Goal: Find specific page/section: Find specific page/section

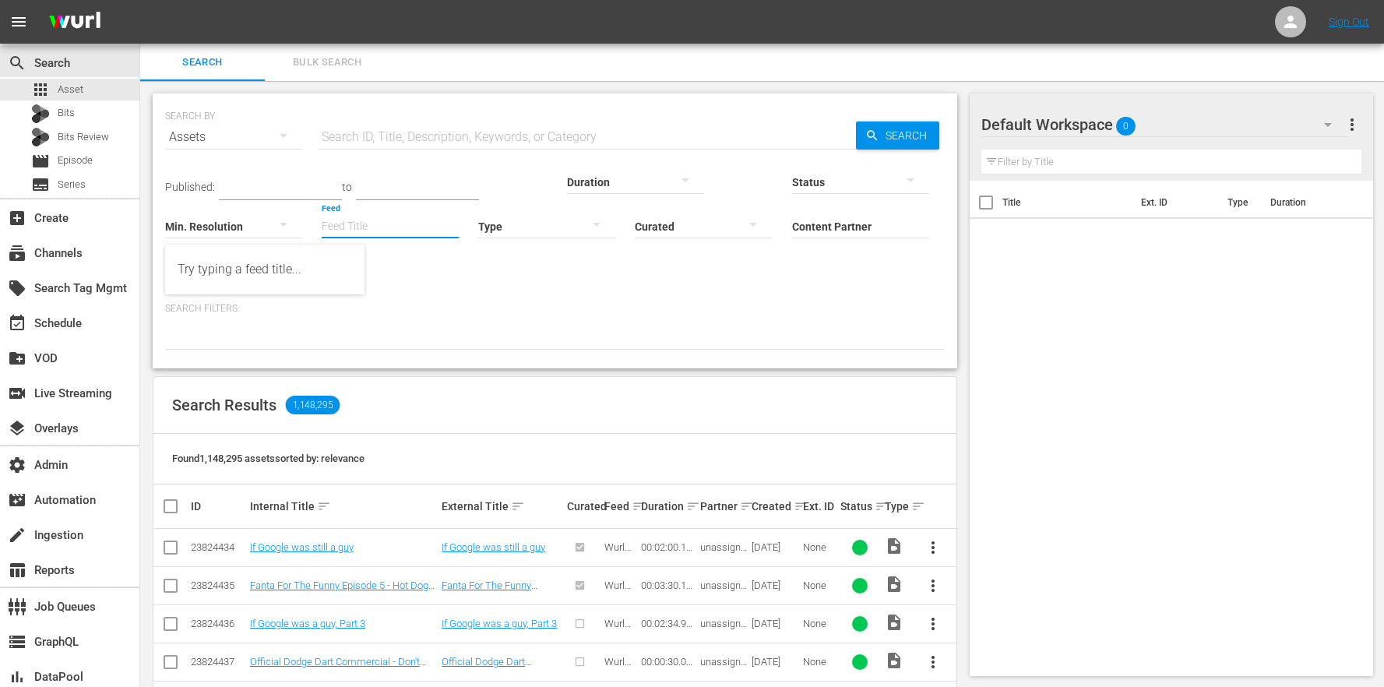
click at [322, 221] on input "Feed" at bounding box center [390, 227] width 137 height 56
click at [276, 267] on div "The Anime Effect (427929)" at bounding box center [265, 269] width 175 height 37
type input "The Anime Effect (427929)"
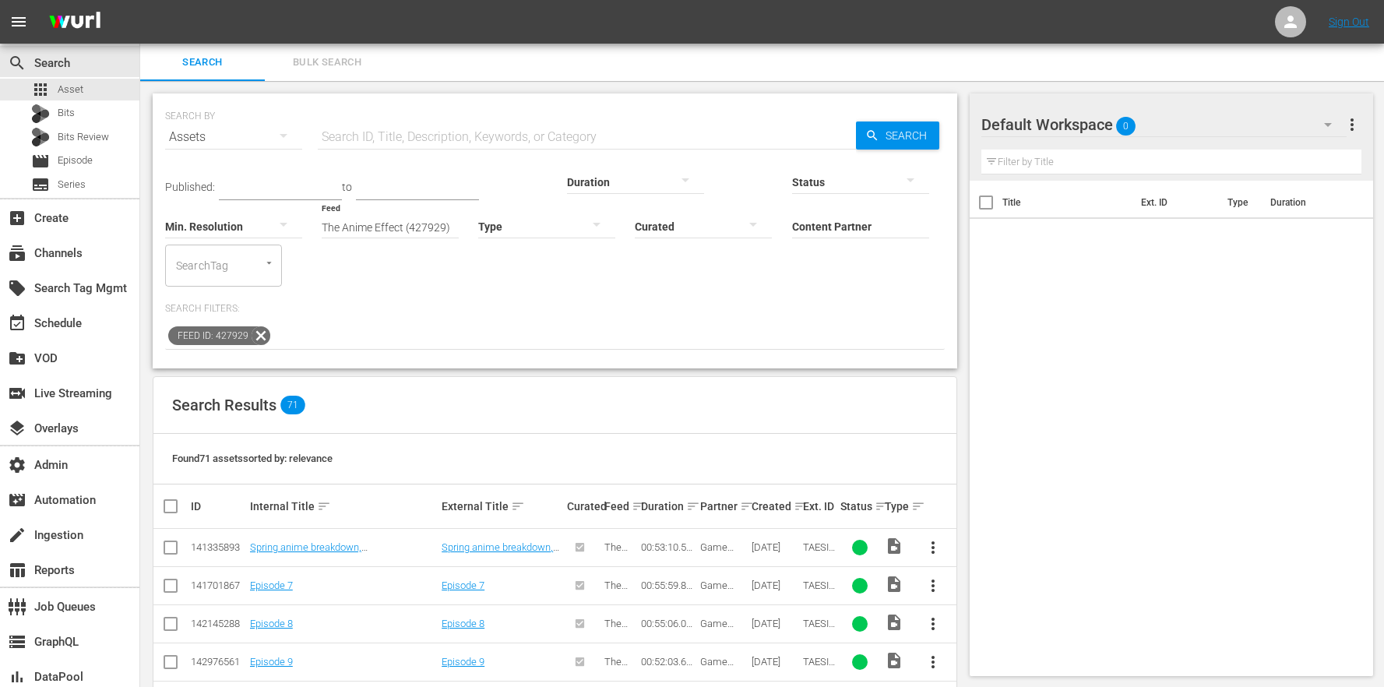
click at [792, 497] on div "Created sort" at bounding box center [775, 506] width 47 height 19
click at [123, 247] on div "subscriptions Channels" at bounding box center [69, 251] width 139 height 31
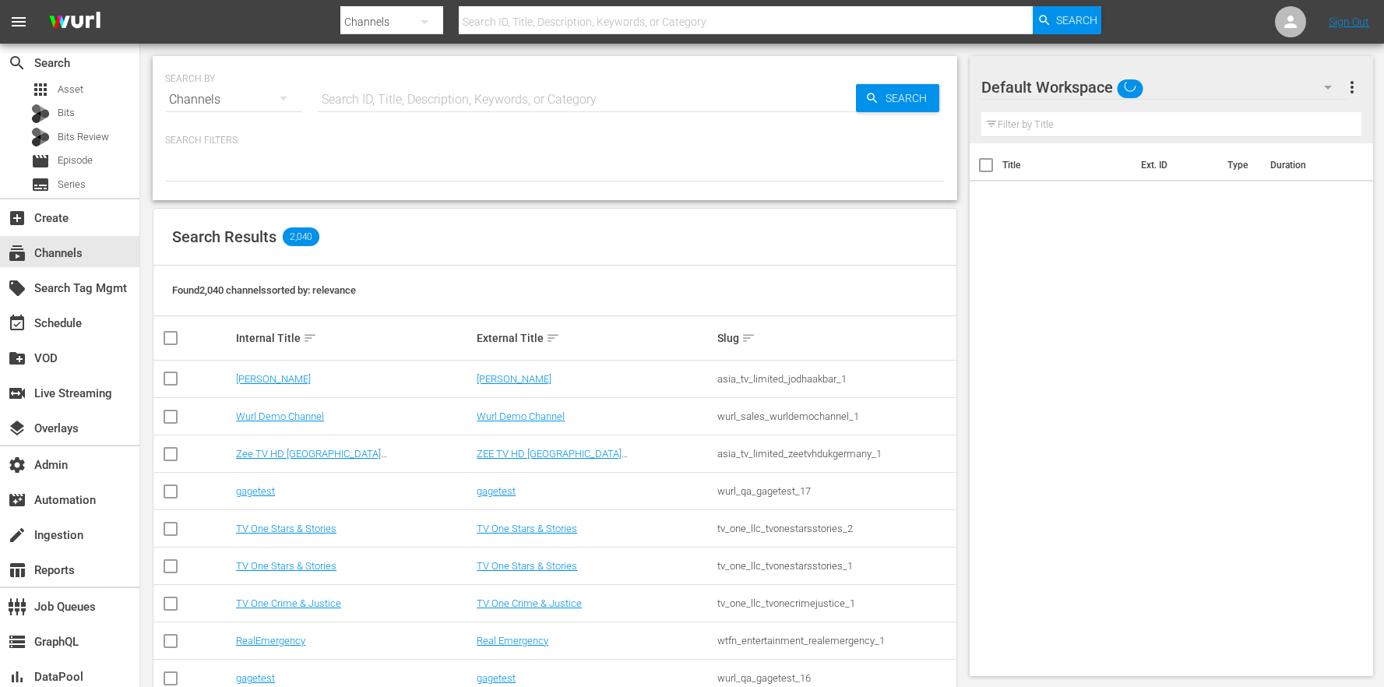
click at [428, 108] on input "text" at bounding box center [587, 99] width 538 height 37
type input "ladbible"
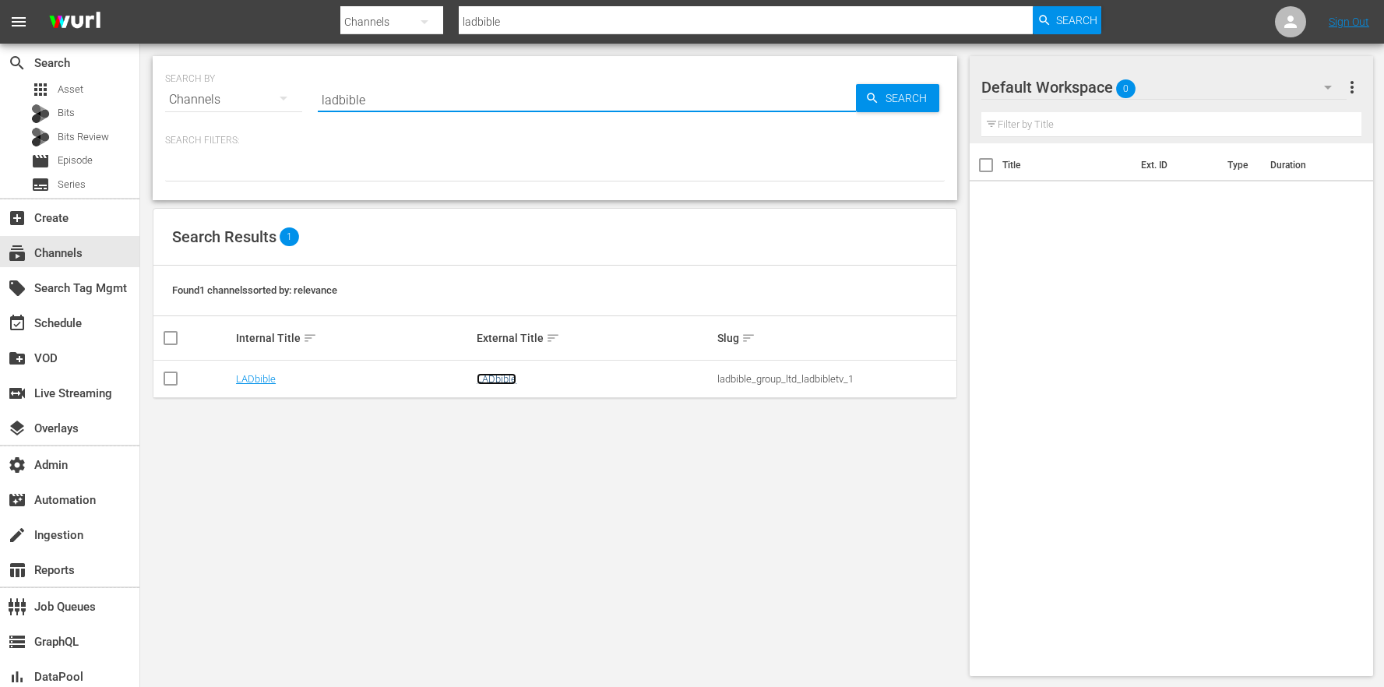
click at [515, 383] on link "LADbible" at bounding box center [497, 379] width 40 height 12
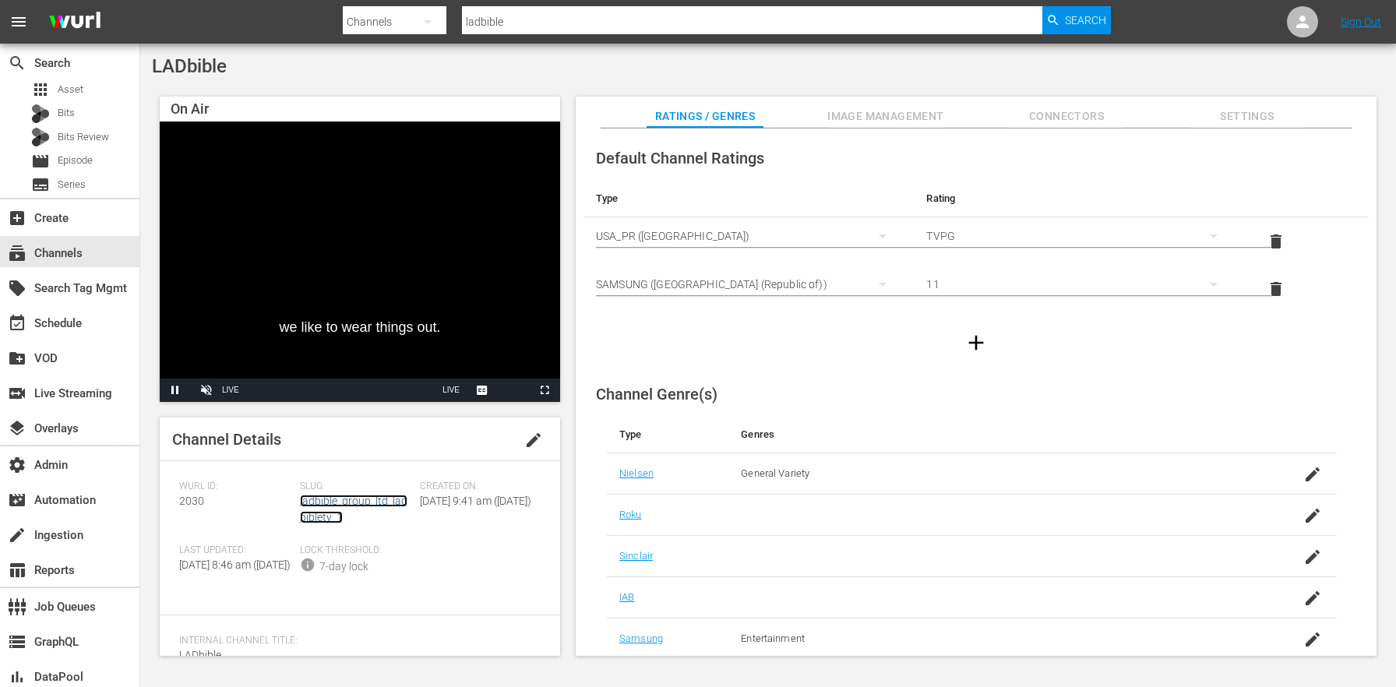
click at [373, 499] on link "ladbible_group_ltd_ladbibletv_1" at bounding box center [354, 509] width 108 height 29
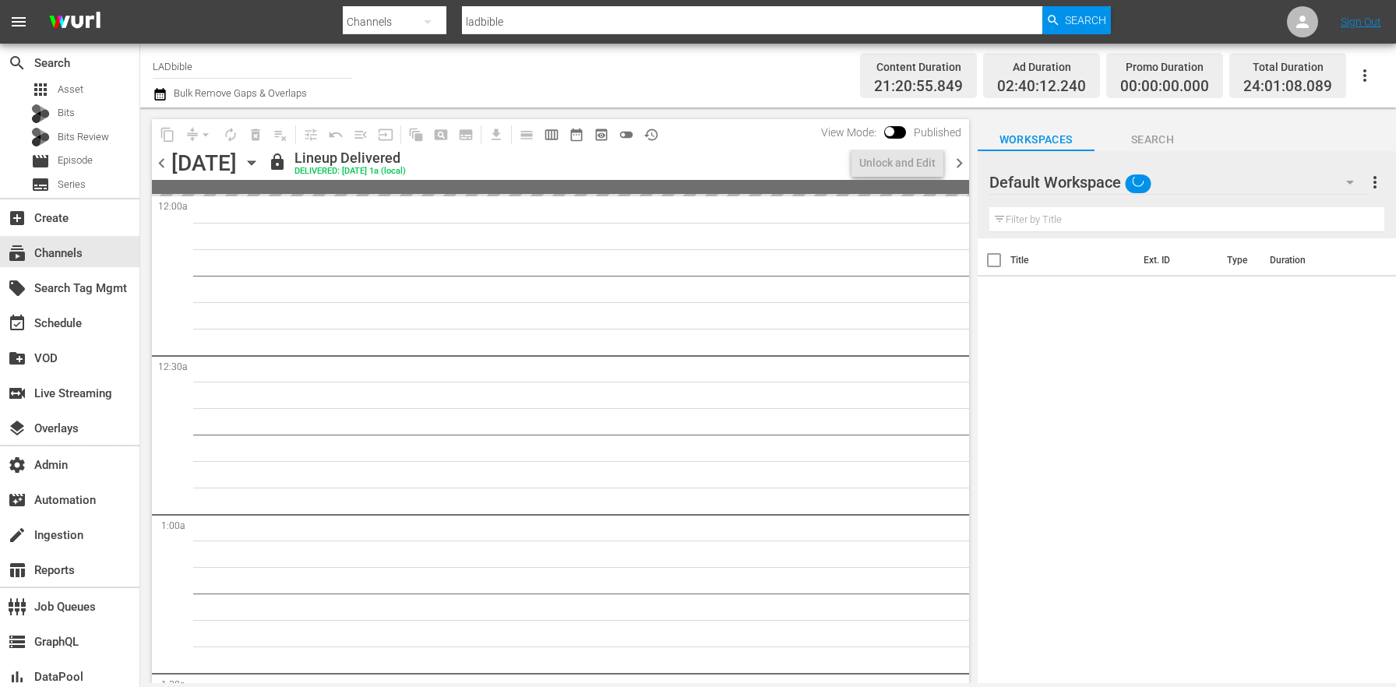
click at [156, 100] on icon "button" at bounding box center [159, 94] width 11 height 12
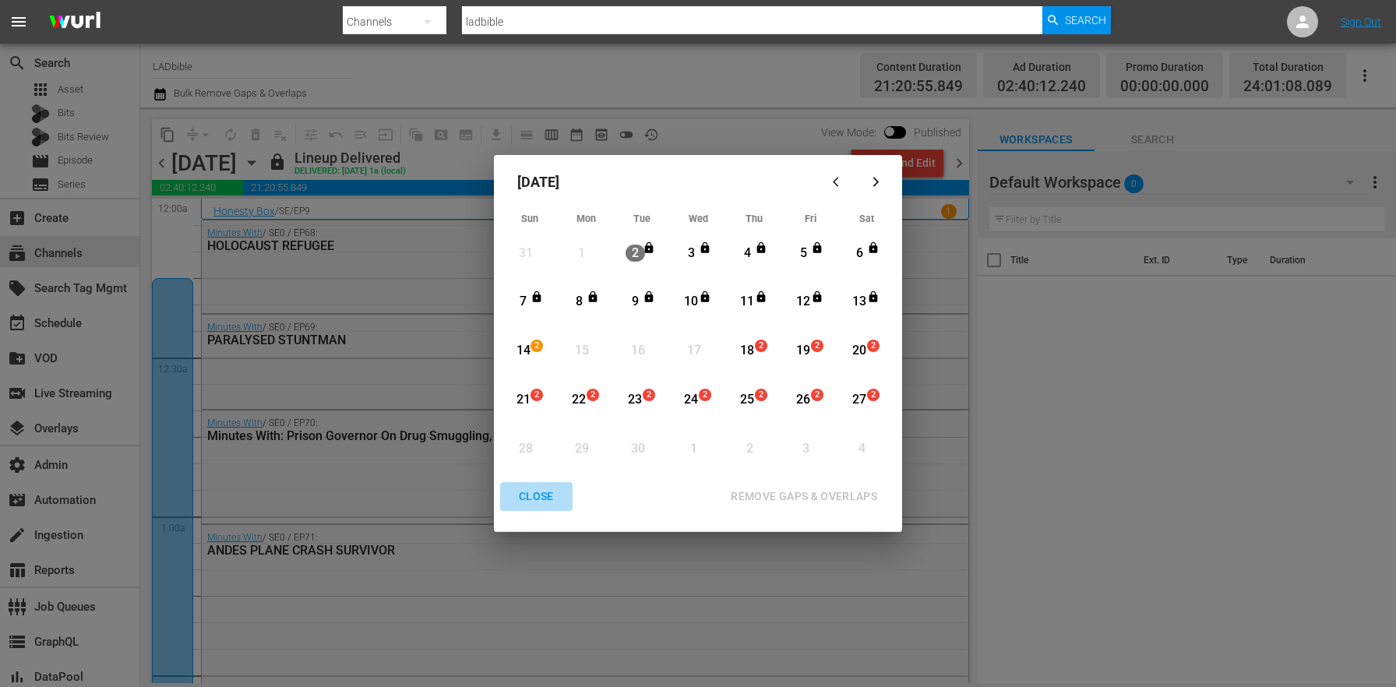
click at [538, 496] on div "CLOSE" at bounding box center [536, 496] width 60 height 19
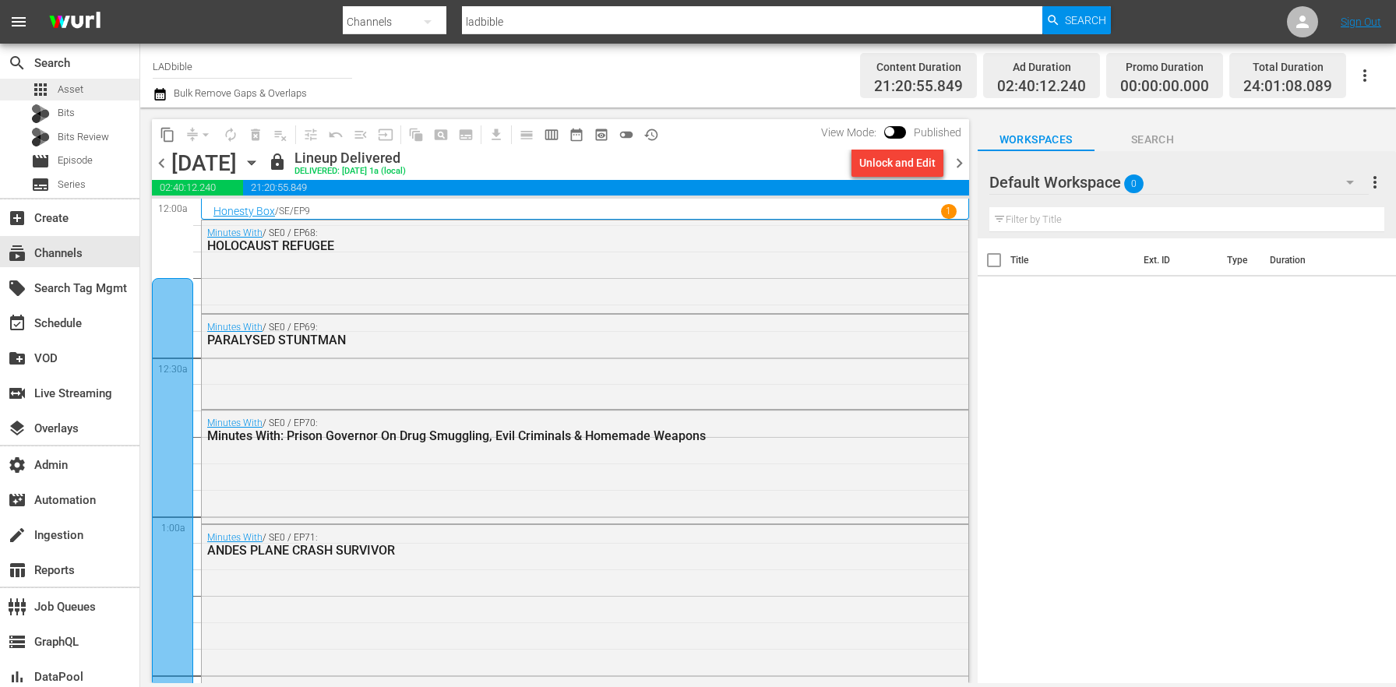
click at [99, 84] on div "apps Asset" at bounding box center [69, 90] width 139 height 22
